Goal: Task Accomplishment & Management: Complete application form

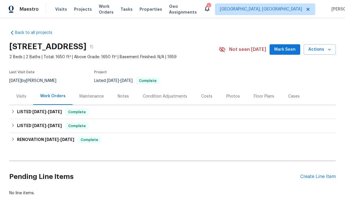
click at [322, 176] on div "Create Line Item" at bounding box center [318, 176] width 36 height 5
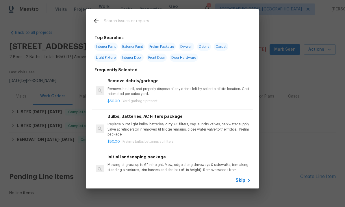
click at [131, 91] on p "Remove, haul off, and properly dispose of any debris left by seller to offsite …" at bounding box center [179, 91] width 143 height 10
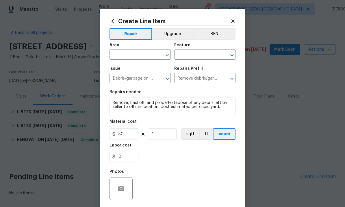
click at [124, 57] on input "text" at bounding box center [132, 55] width 45 height 9
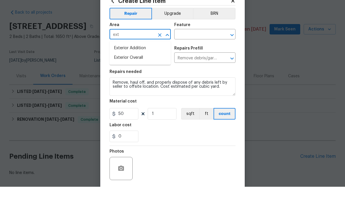
click at [149, 73] on li "Exterior Overall" at bounding box center [140, 78] width 61 height 10
type input "Exterior Overall"
click at [211, 51] on input "text" at bounding box center [196, 55] width 45 height 9
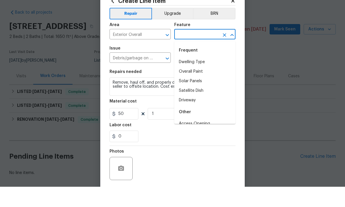
type input "d"
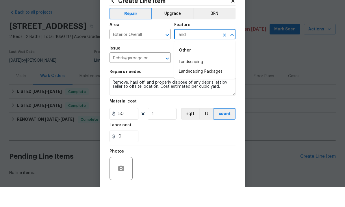
click at [205, 77] on li "Landscaping" at bounding box center [204, 82] width 61 height 10
type input "Landscaping"
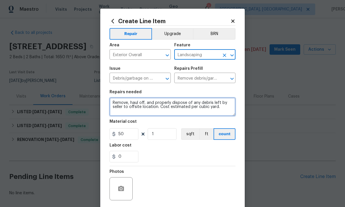
click at [183, 109] on textarea "Remove, haul off, and properly dispose of any debris left by seller to offsite …" at bounding box center [173, 106] width 126 height 18
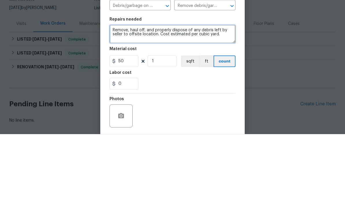
click at [213, 97] on textarea "Remove, haul off, and properly dispose of any debris left by seller to offsite …" at bounding box center [173, 106] width 126 height 18
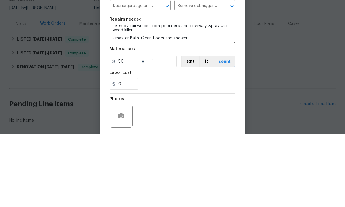
scroll to position [22, 0]
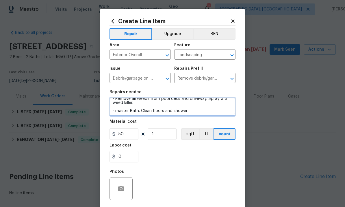
type textarea "FROM [PERSON_NAME] - TIME SENSITIVE - Master Bath. Plumbing leak under sink. Re…"
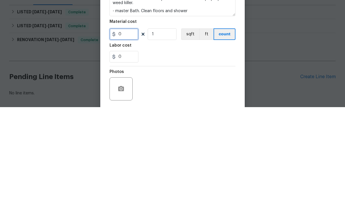
type input "1"
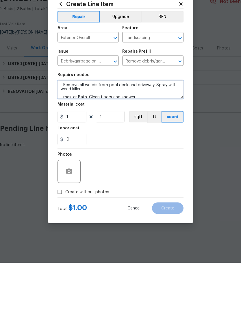
scroll to position [0, 0]
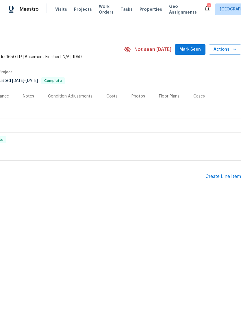
click at [224, 177] on div "Create Line Item" at bounding box center [223, 176] width 36 height 5
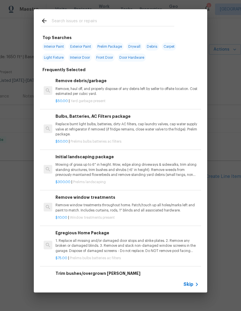
click at [117, 82] on h6 "Remove debris/garbage" at bounding box center [126, 80] width 143 height 6
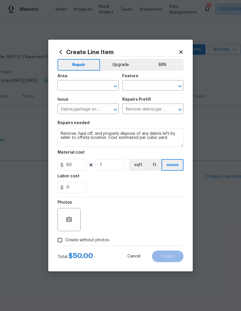
click at [81, 85] on input "text" at bounding box center [80, 86] width 45 height 9
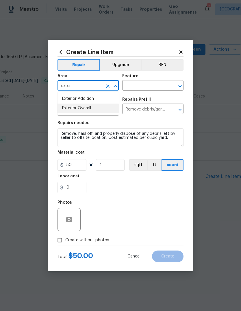
click at [92, 109] on li "Exterior Overall" at bounding box center [88, 108] width 61 height 10
type input "Exterior Overall"
click at [153, 83] on input "text" at bounding box center [144, 86] width 45 height 9
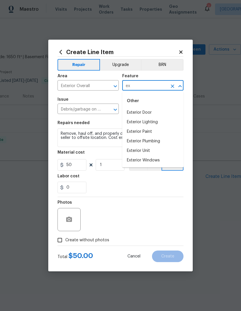
type input "e"
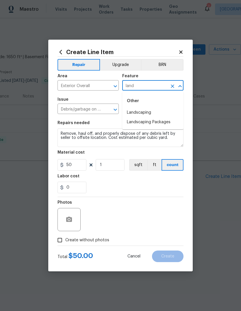
click at [159, 123] on li "Landscaping Packages" at bounding box center [152, 122] width 61 height 10
type input "Landscaping Packages"
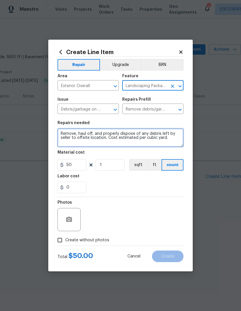
click at [136, 136] on textarea "Remove, haul off, and properly dispose of any debris left by seller to offsite …" at bounding box center [121, 137] width 126 height 18
click at [137, 138] on textarea "Remove, haul off, and properly dispose of any debris left by seller to offsite …" at bounding box center [121, 137] width 126 height 18
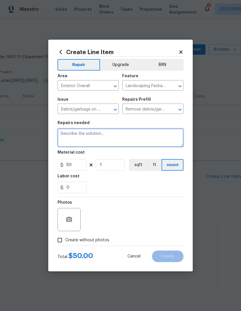
click at [133, 138] on textarea at bounding box center [121, 137] width 126 height 18
paste textarea "FROM [PERSON_NAME] - TIME SENSITIVE - Master Bath. Plumbing leak under sink. Re…"
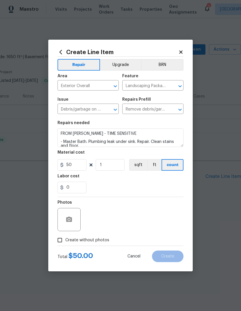
scroll to position [0, 0]
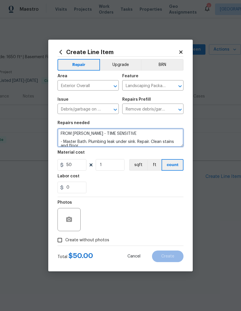
type textarea "FROM [PERSON_NAME] - TIME SENSITIVE - Master Bath. Plumbing leak under sink. Re…"
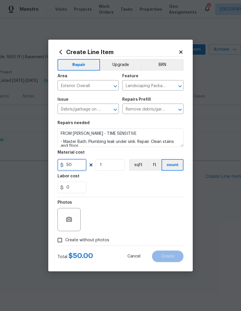
click at [76, 167] on input "50" at bounding box center [72, 165] width 29 height 12
type input "1"
click at [86, 235] on label "Create without photos" at bounding box center [81, 239] width 55 height 11
click at [65, 235] on input "Create without photos" at bounding box center [59, 239] width 11 height 11
click at [72, 237] on label "Create without photos" at bounding box center [81, 239] width 55 height 11
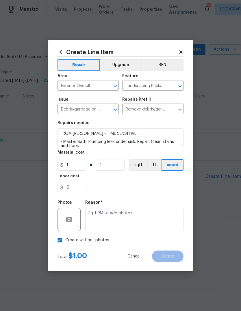
click at [65, 237] on input "Create without photos" at bounding box center [59, 239] width 11 height 11
checkbox input "false"
click at [71, 218] on icon "button" at bounding box center [69, 218] width 6 height 5
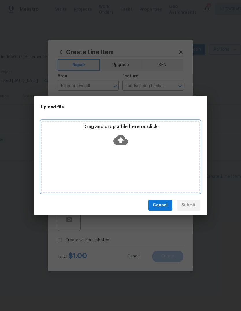
click at [119, 134] on icon at bounding box center [120, 139] width 15 height 15
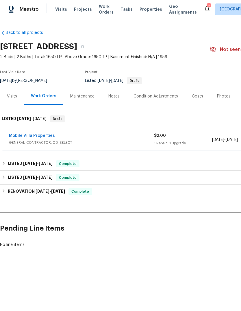
click at [29, 137] on link "Mobile Villa Properties" at bounding box center [32, 136] width 46 height 4
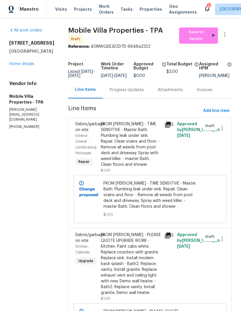
click at [193, 37] on span "Send to Vendor" at bounding box center [198, 35] width 33 height 13
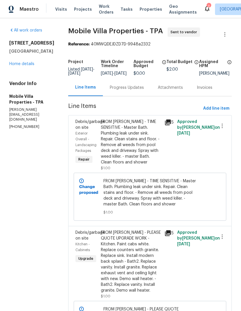
click at [12, 66] on link "Home details" at bounding box center [21, 64] width 25 height 4
